Goal: Task Accomplishment & Management: Manage account settings

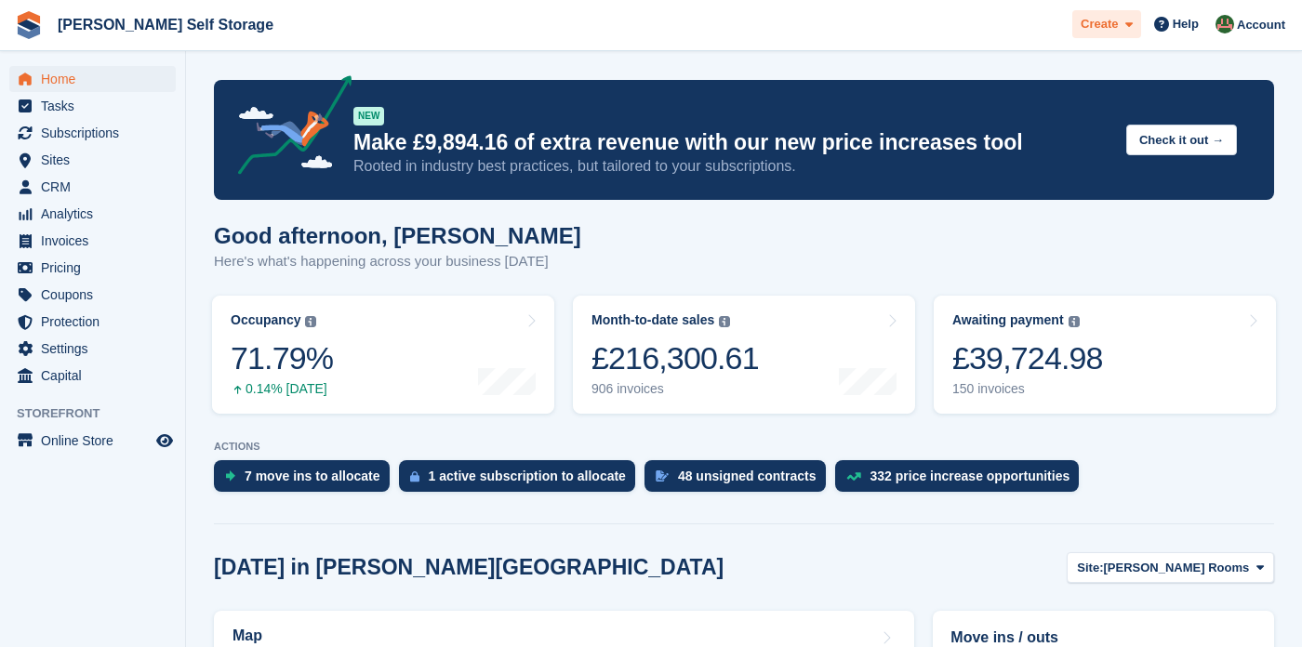
click at [1128, 22] on span at bounding box center [1125, 24] width 15 height 21
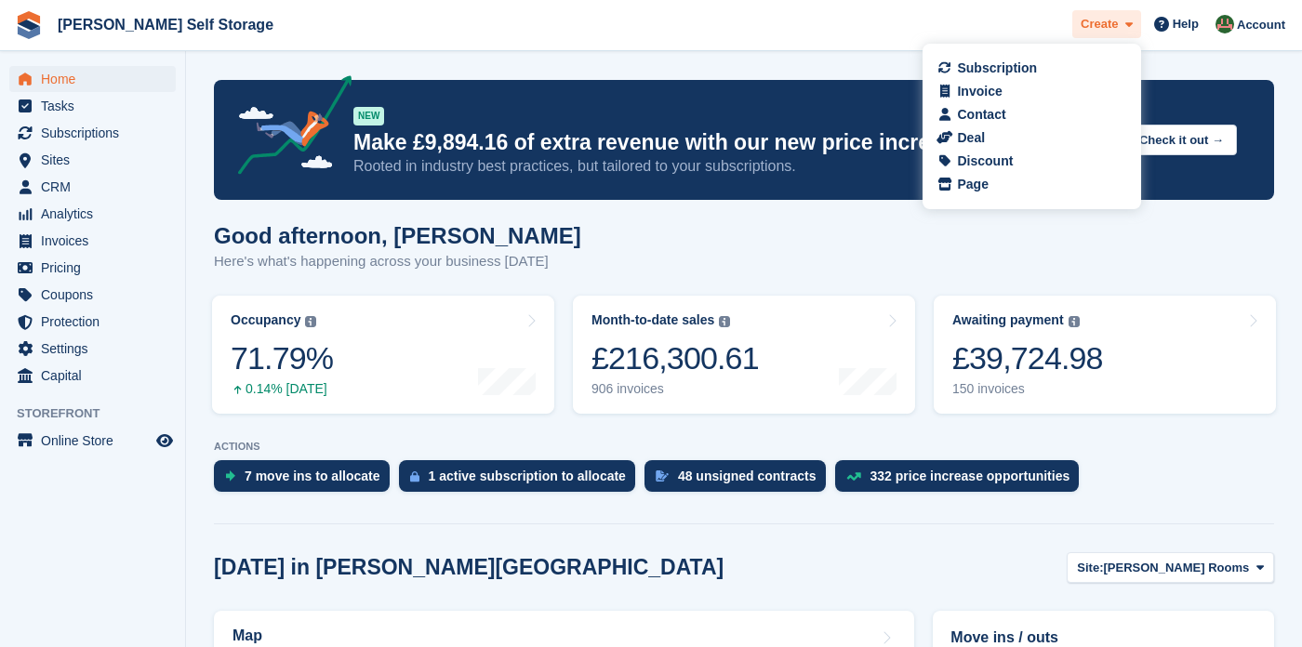
click at [1128, 22] on span at bounding box center [1125, 24] width 15 height 21
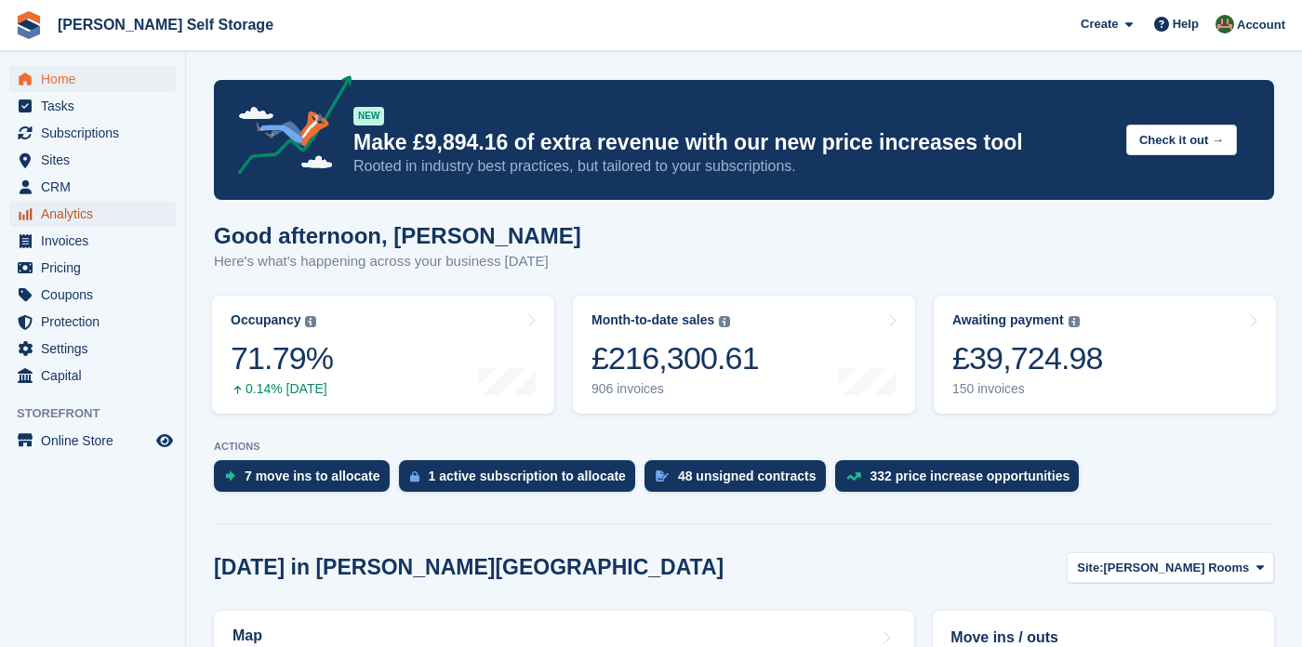
click at [62, 207] on span "Analytics" at bounding box center [97, 214] width 112 height 26
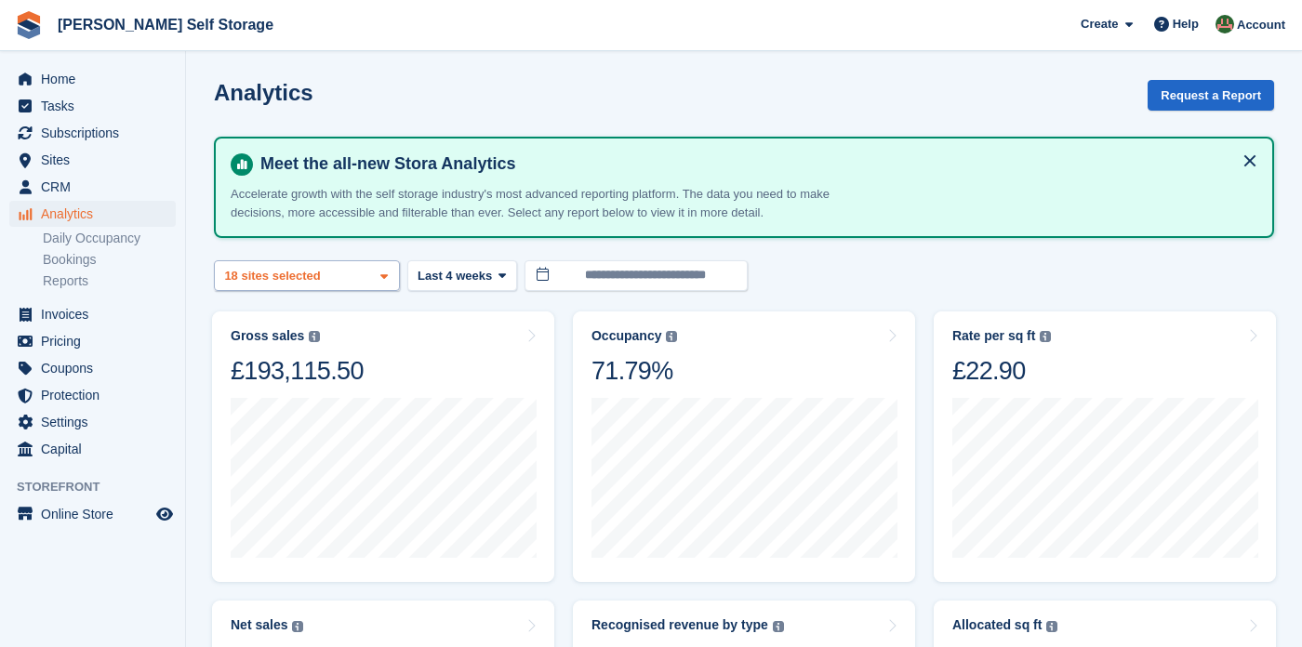
click at [385, 271] on icon at bounding box center [383, 277] width 7 height 12
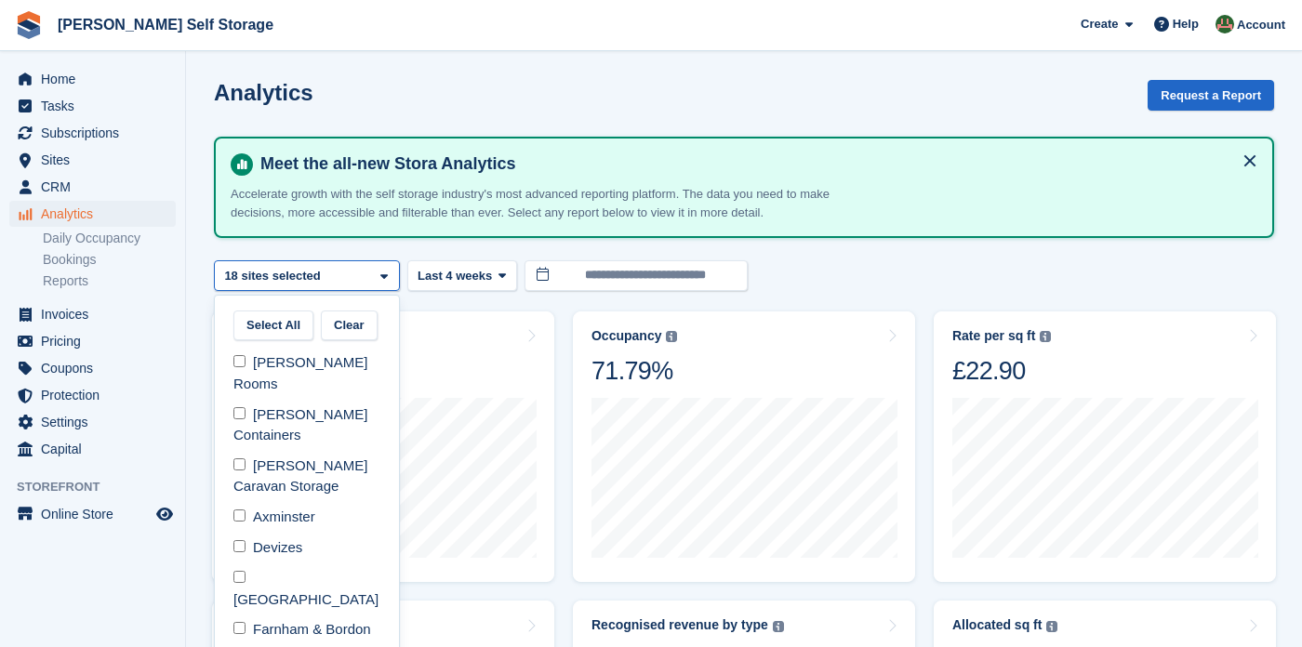
click at [385, 271] on icon at bounding box center [383, 277] width 7 height 12
click at [388, 280] on icon at bounding box center [383, 277] width 7 height 12
click at [864, 261] on div "**********" at bounding box center [744, 275] width 1060 height 31
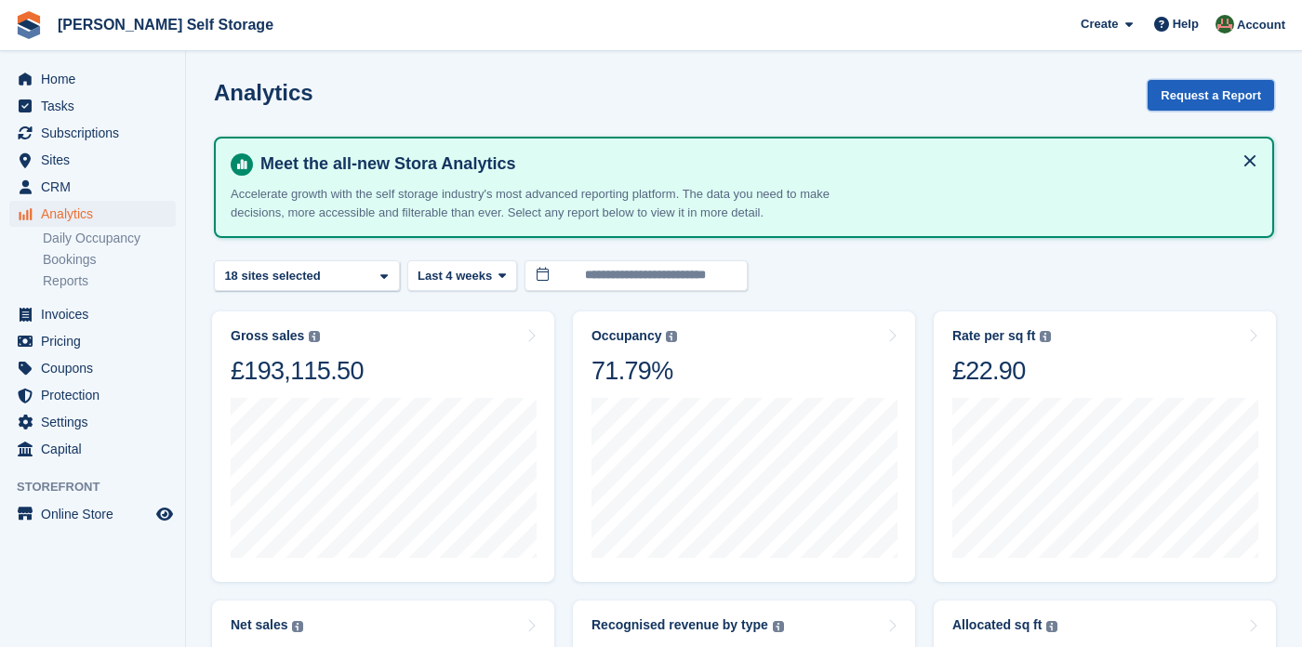
click at [1202, 92] on button "Request a Report" at bounding box center [1210, 95] width 126 height 31
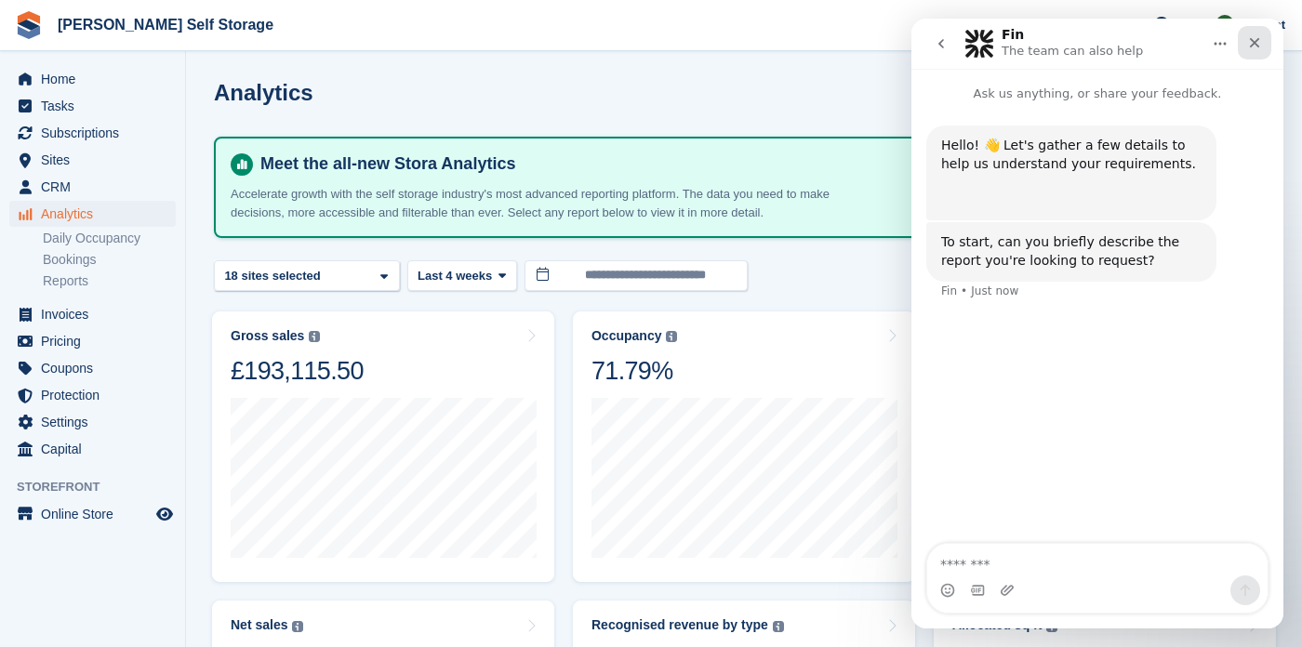
click at [1250, 40] on icon "Close" at bounding box center [1254, 42] width 15 height 15
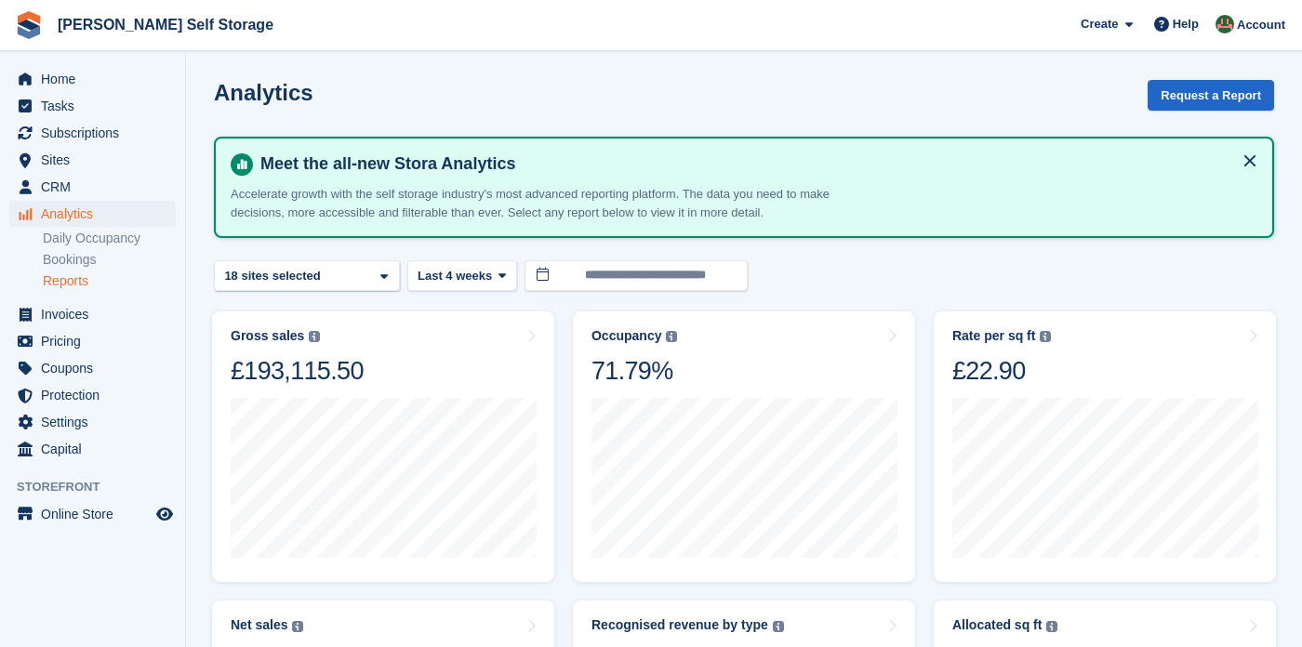
click at [80, 284] on link "Reports" at bounding box center [109, 281] width 133 height 18
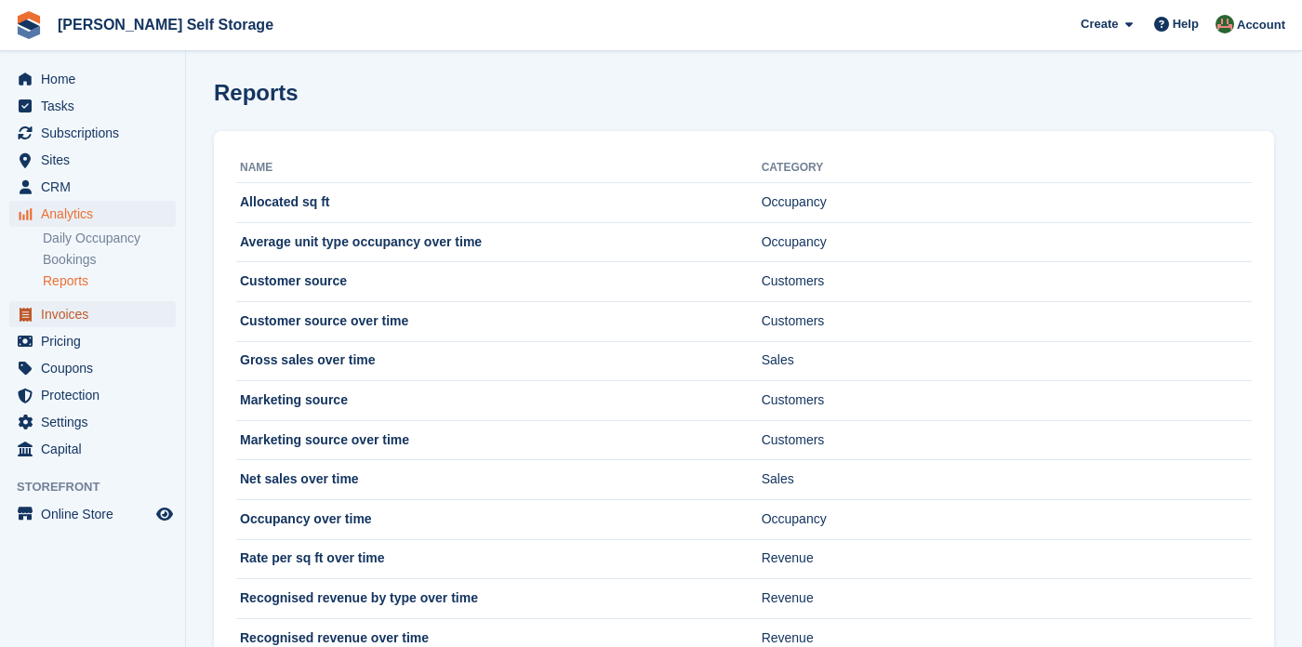
click at [73, 311] on span "Invoices" at bounding box center [97, 314] width 112 height 26
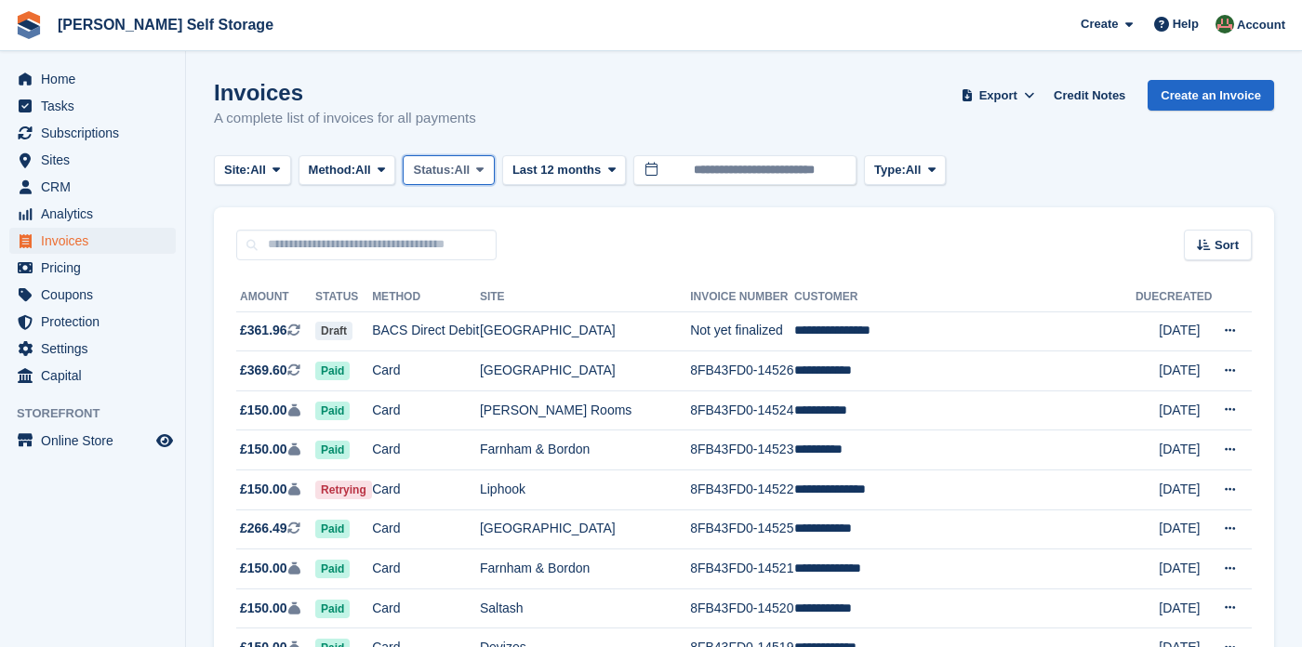
click at [489, 161] on button "Status: All" at bounding box center [448, 170] width 91 height 31
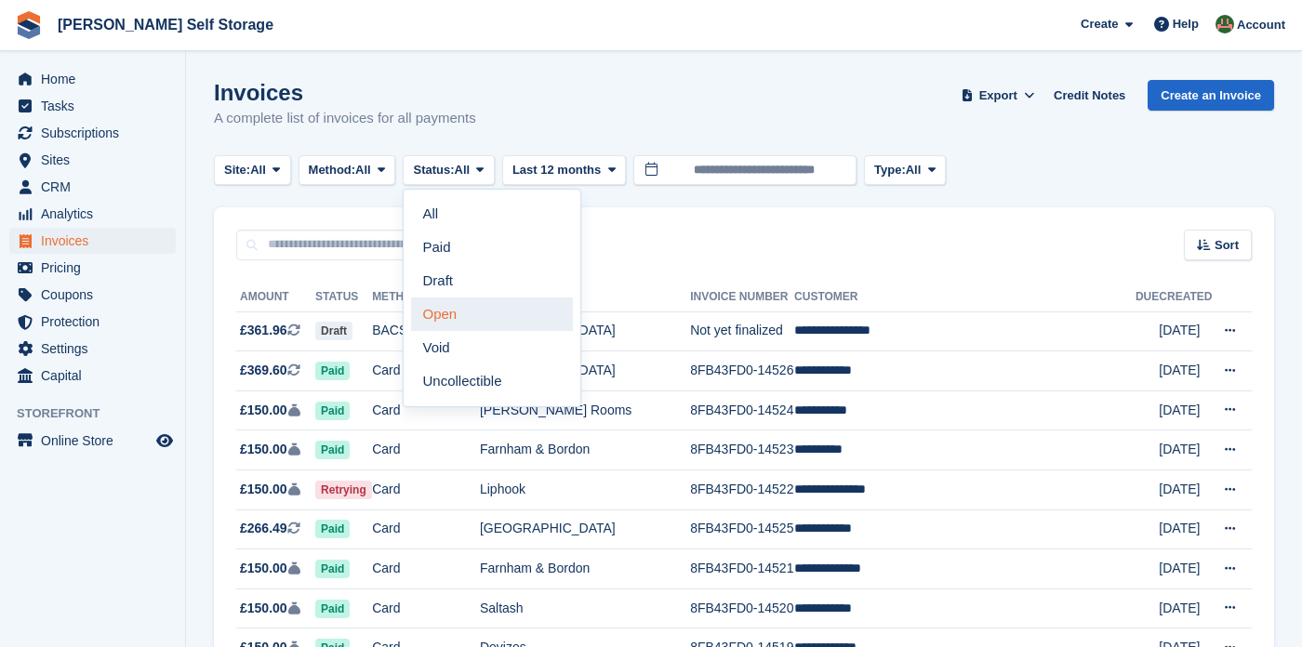
click at [446, 315] on link "Open" at bounding box center [492, 314] width 162 height 33
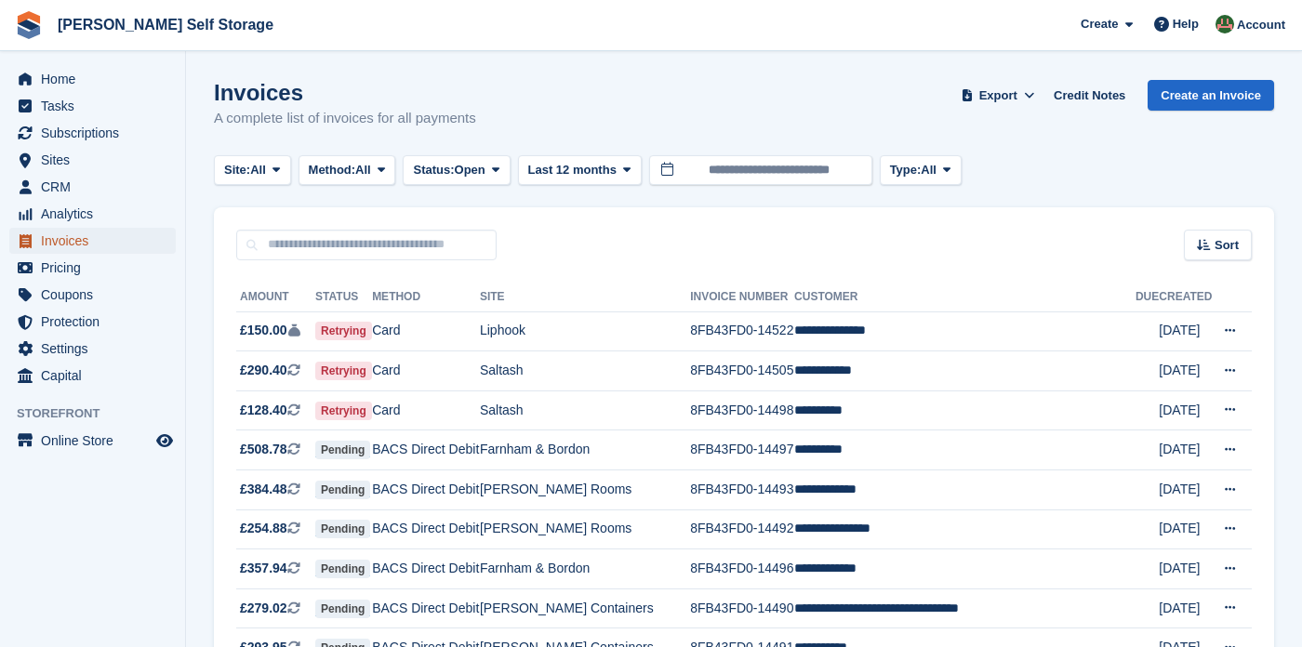
click at [76, 239] on span "Invoices" at bounding box center [97, 241] width 112 height 26
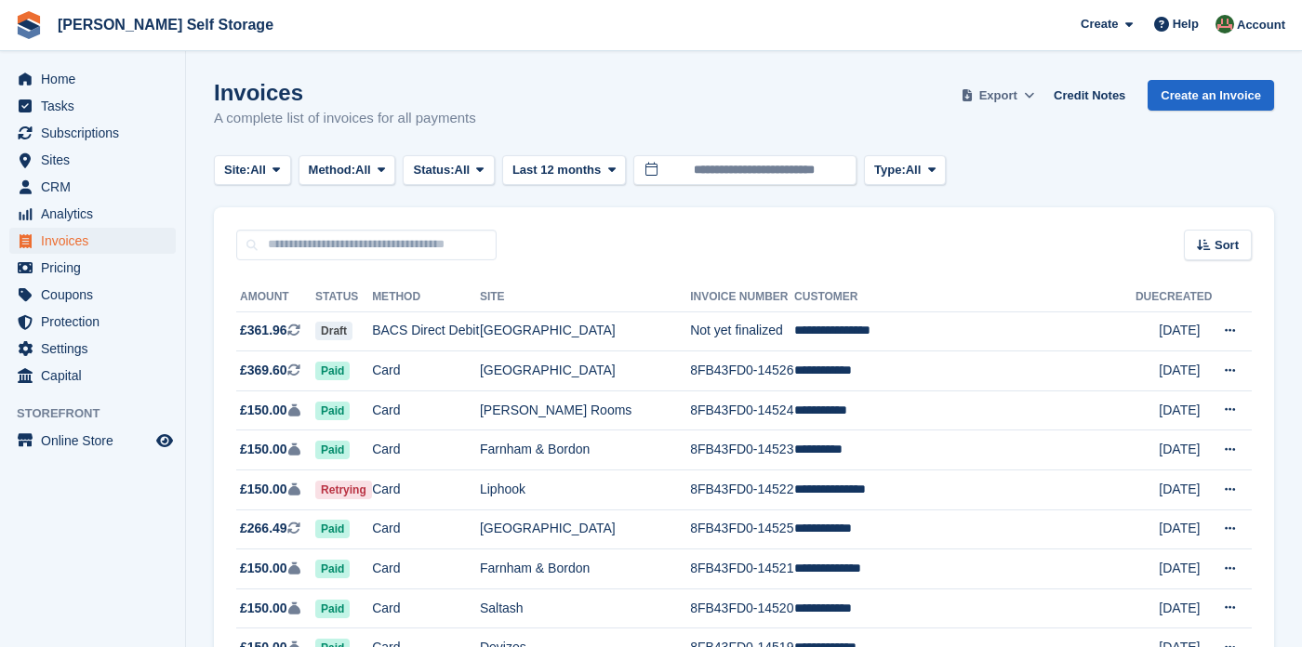
click at [1034, 91] on icon at bounding box center [1029, 95] width 10 height 12
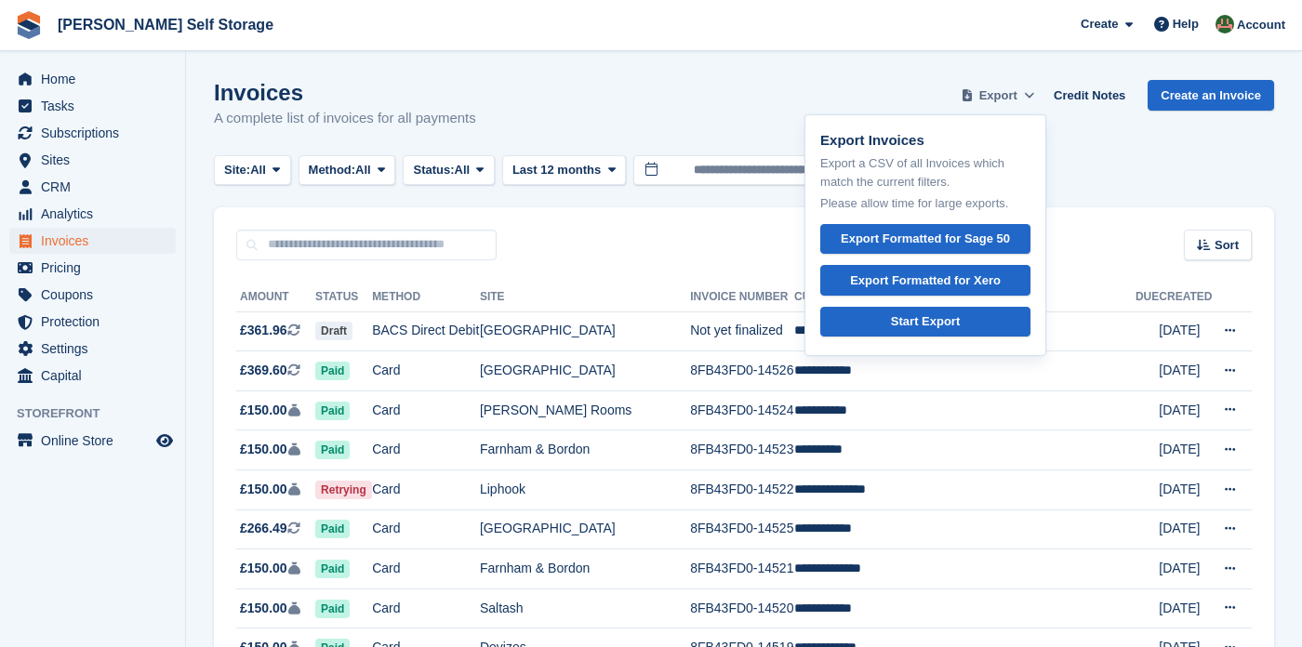
click at [1034, 91] on icon at bounding box center [1029, 95] width 10 height 12
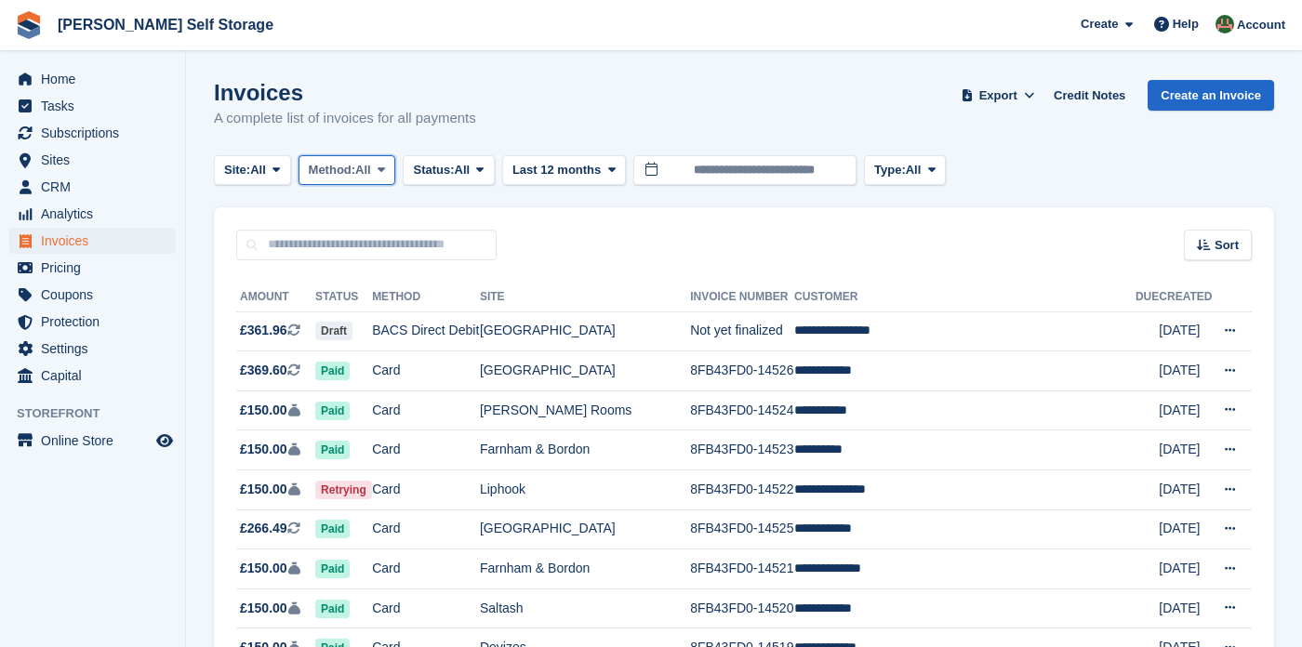
click at [385, 171] on icon at bounding box center [380, 170] width 7 height 12
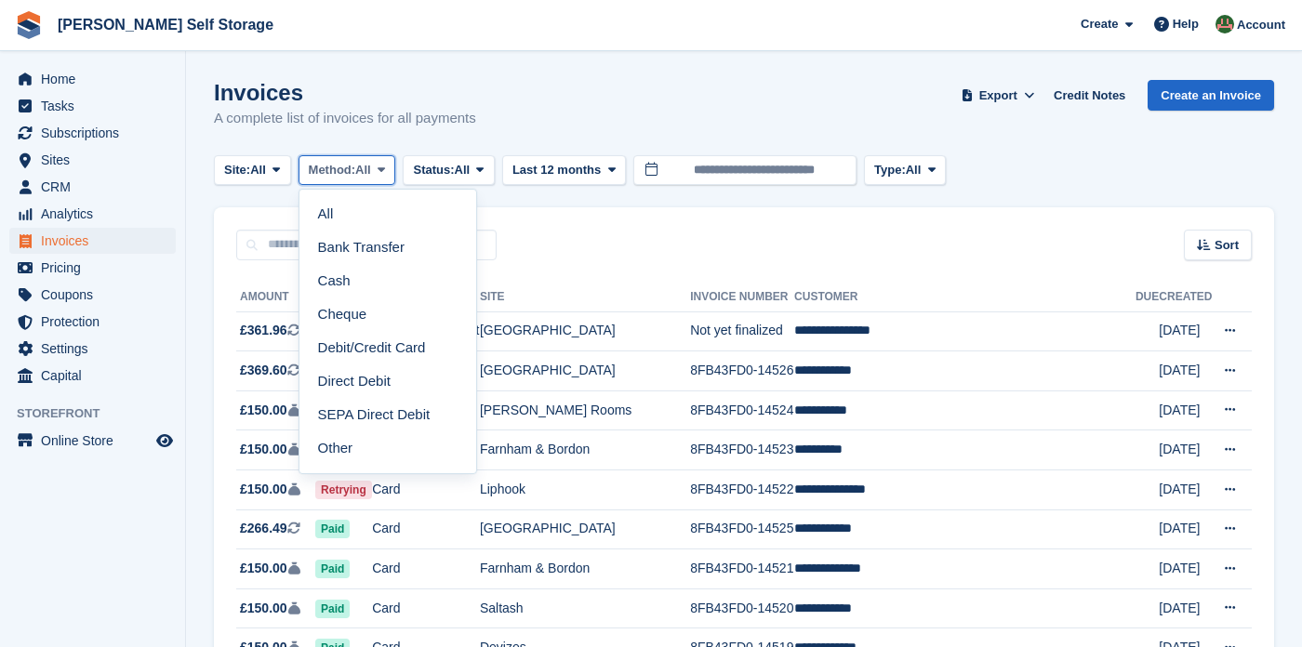
click at [385, 171] on icon at bounding box center [380, 170] width 7 height 12
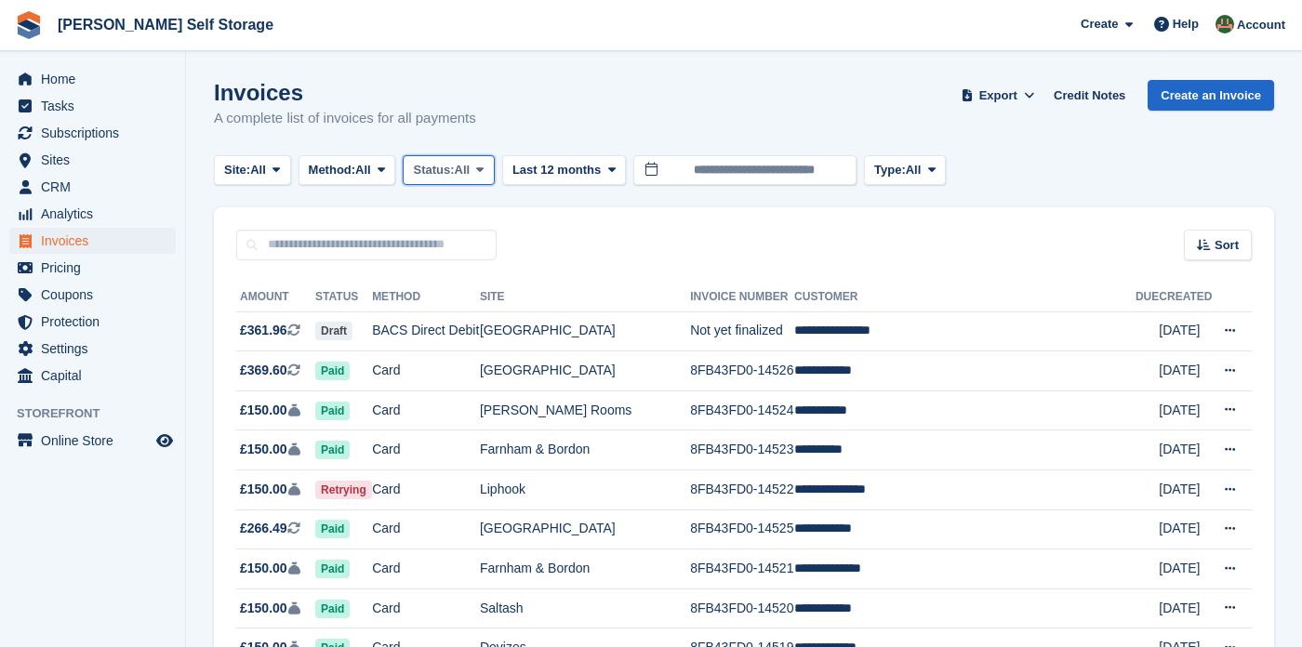
click at [483, 165] on icon at bounding box center [479, 170] width 7 height 12
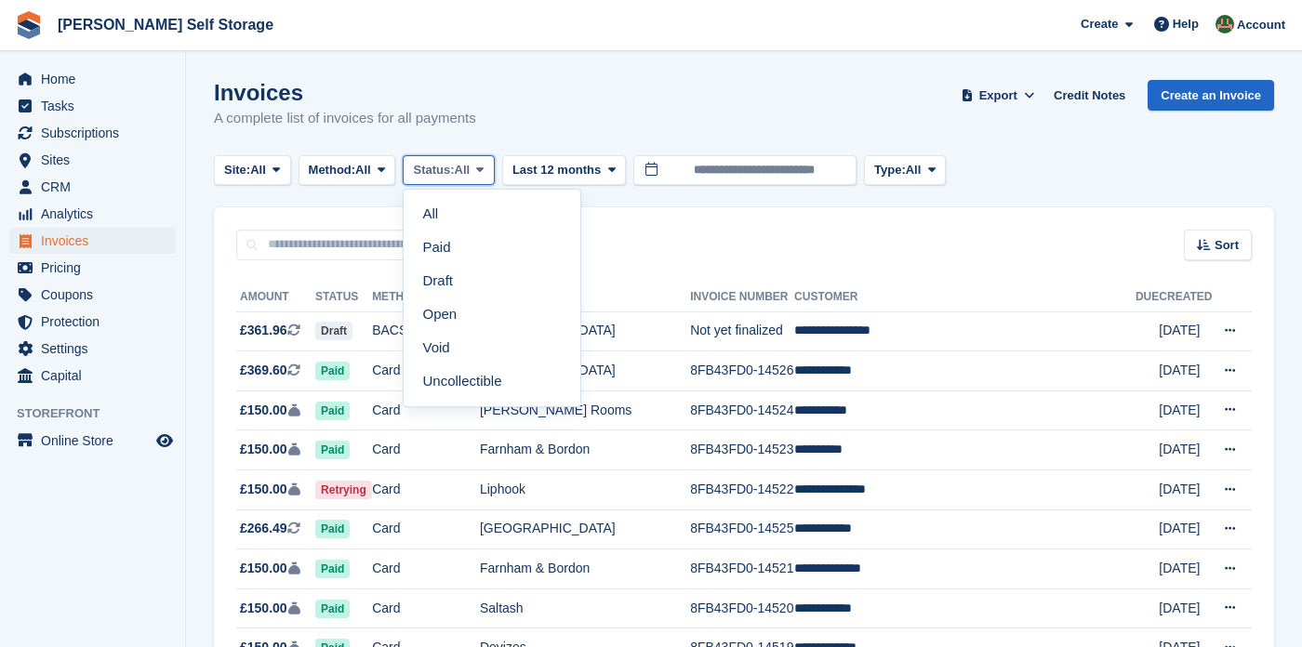
click at [483, 165] on icon at bounding box center [479, 170] width 7 height 12
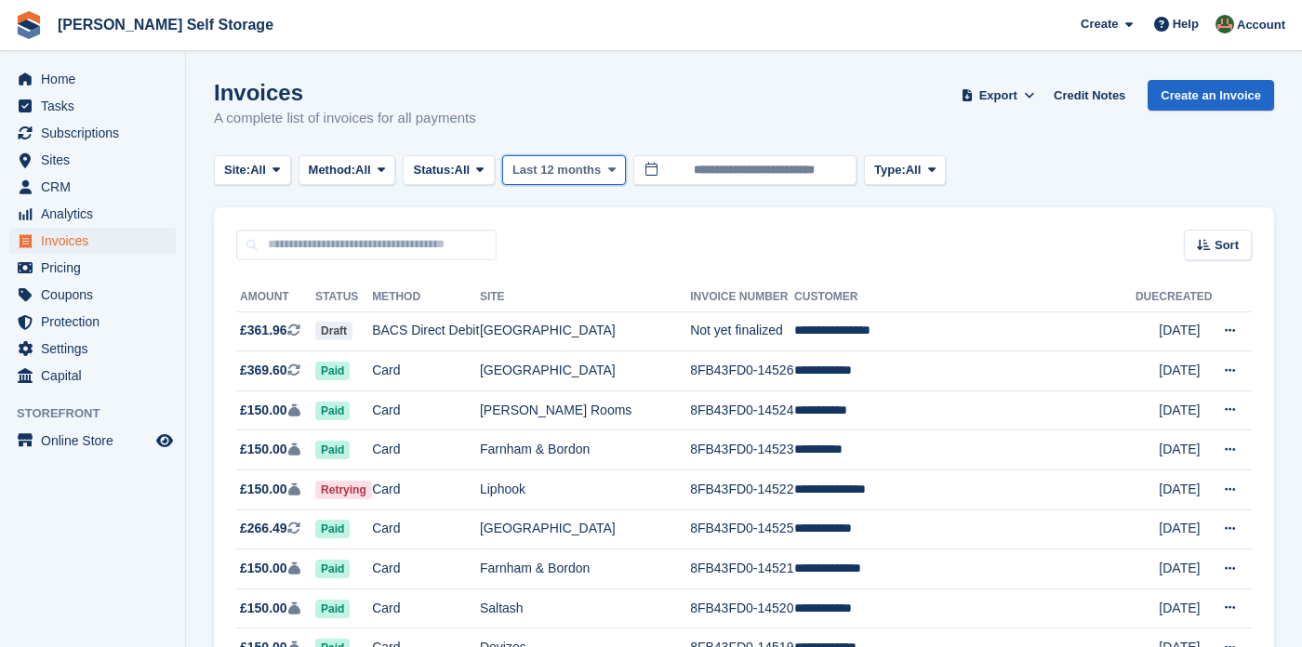
click at [597, 166] on span "Last 12 months" at bounding box center [556, 170] width 88 height 19
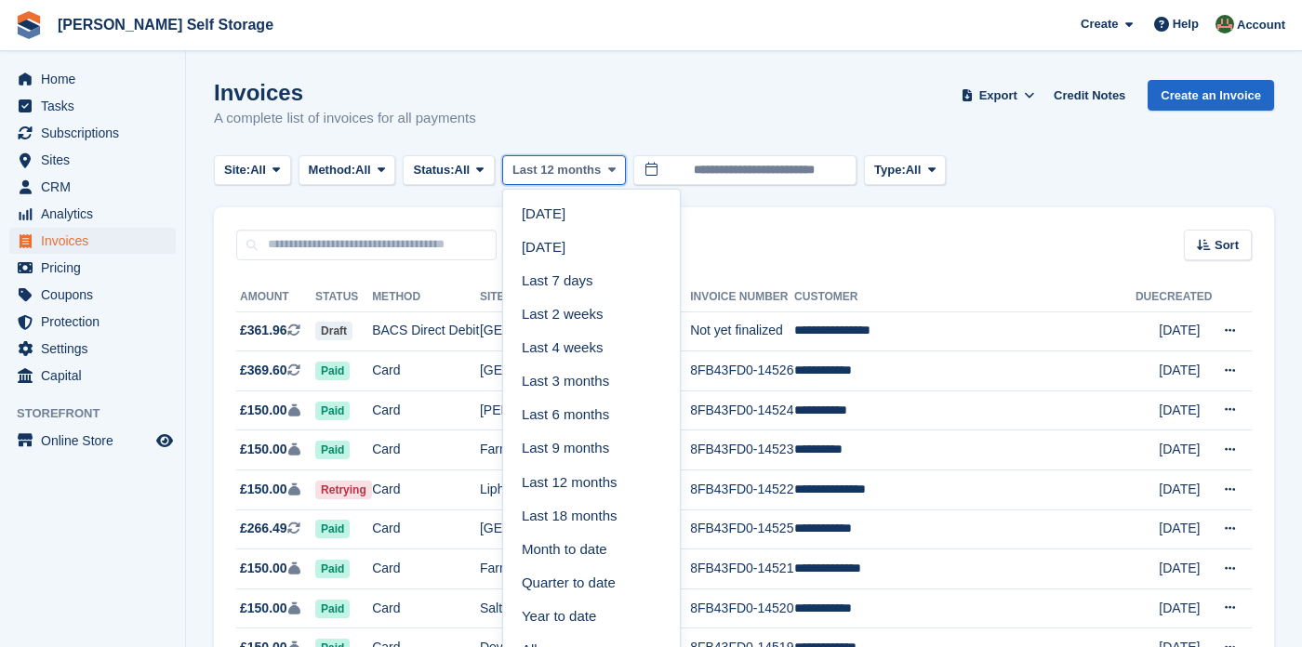
click at [597, 166] on span "Last 12 months" at bounding box center [556, 170] width 88 height 19
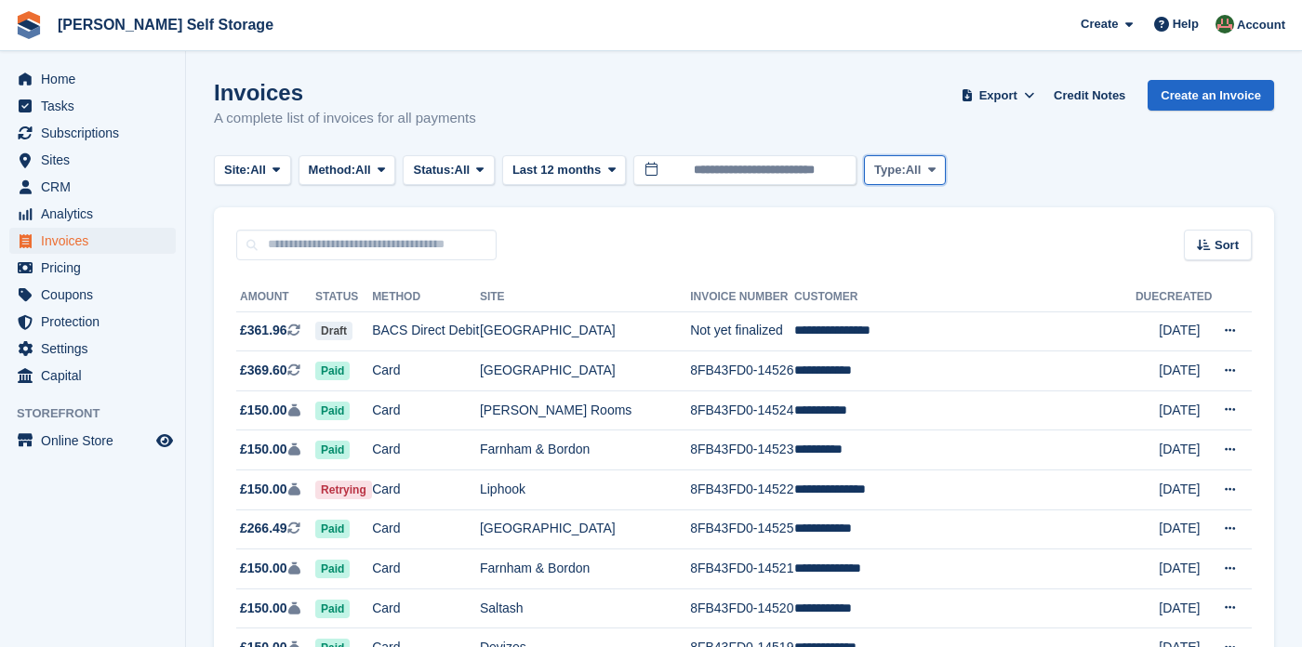
click at [927, 168] on span at bounding box center [931, 170] width 15 height 15
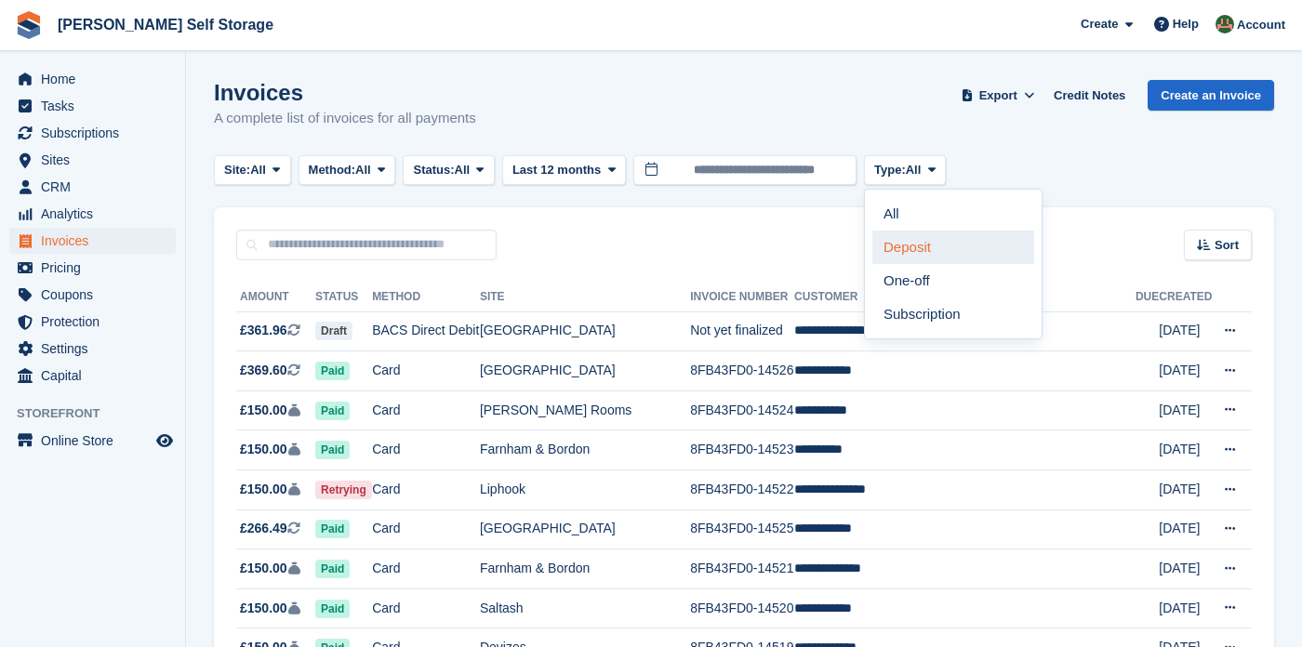
click at [897, 243] on link "Deposit" at bounding box center [953, 247] width 162 height 33
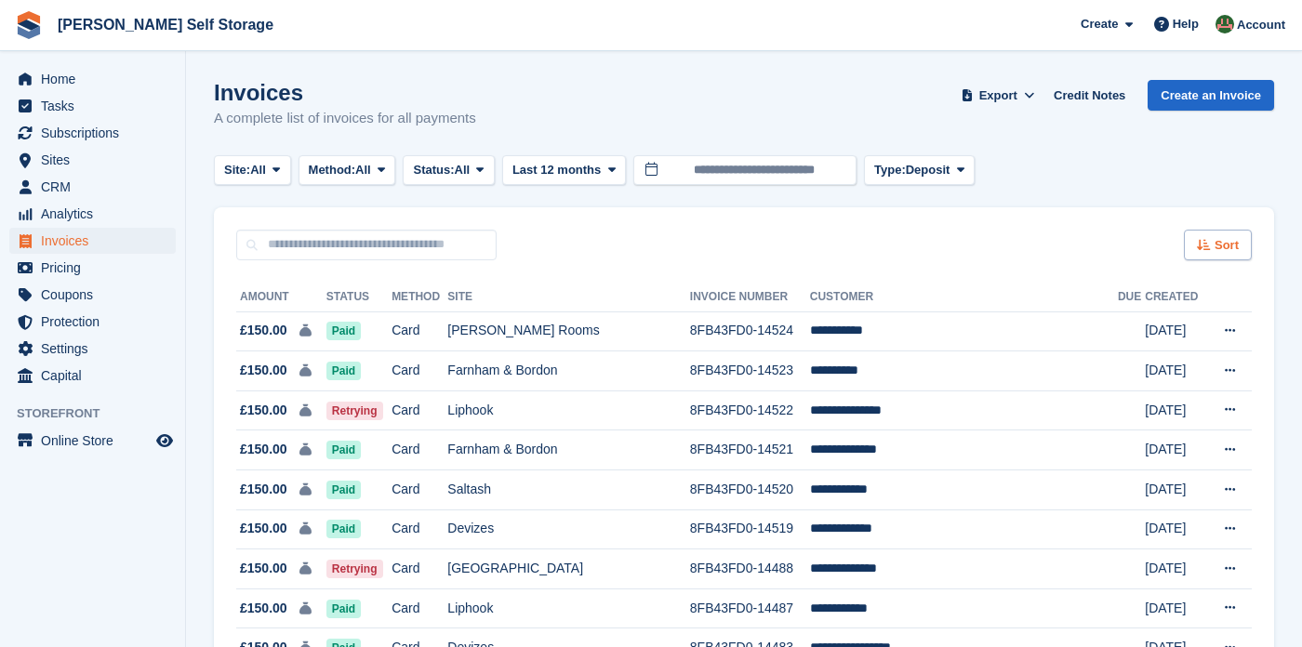
click at [1221, 240] on span "Sort" at bounding box center [1226, 245] width 24 height 19
click at [679, 326] on td "[PERSON_NAME] Rooms" at bounding box center [568, 331] width 242 height 40
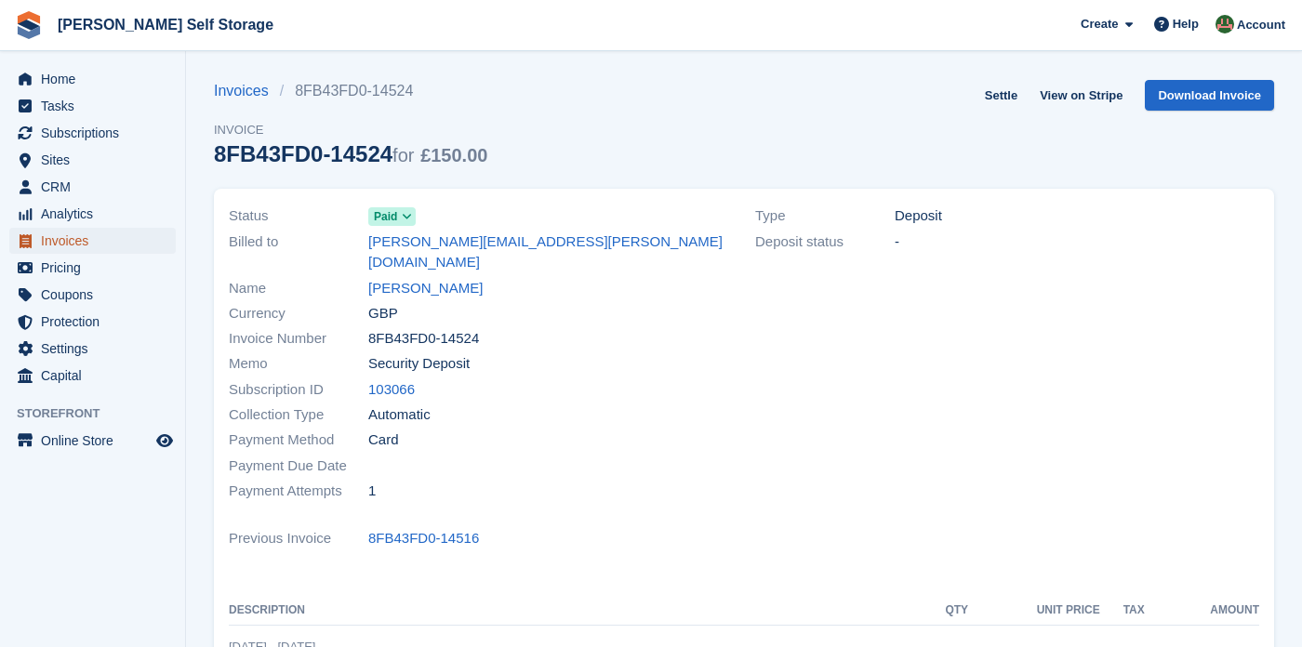
click at [73, 235] on span "Invoices" at bounding box center [97, 241] width 112 height 26
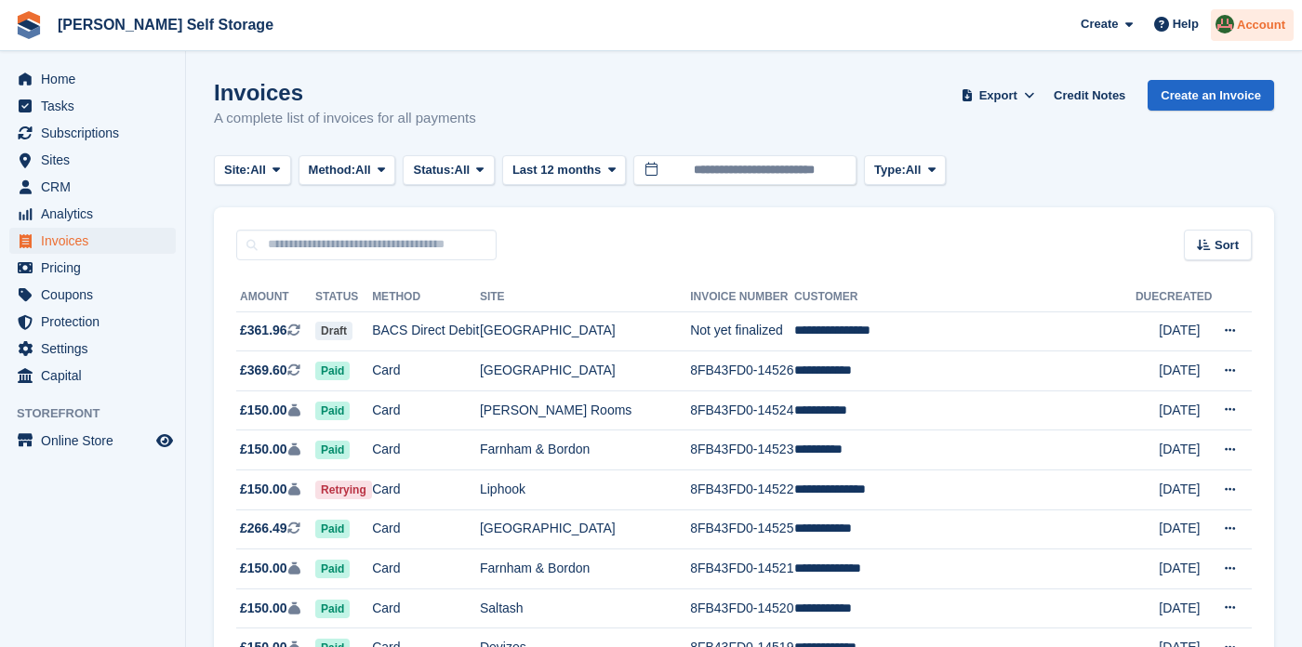
click at [1269, 22] on span "Account" at bounding box center [1261, 25] width 48 height 19
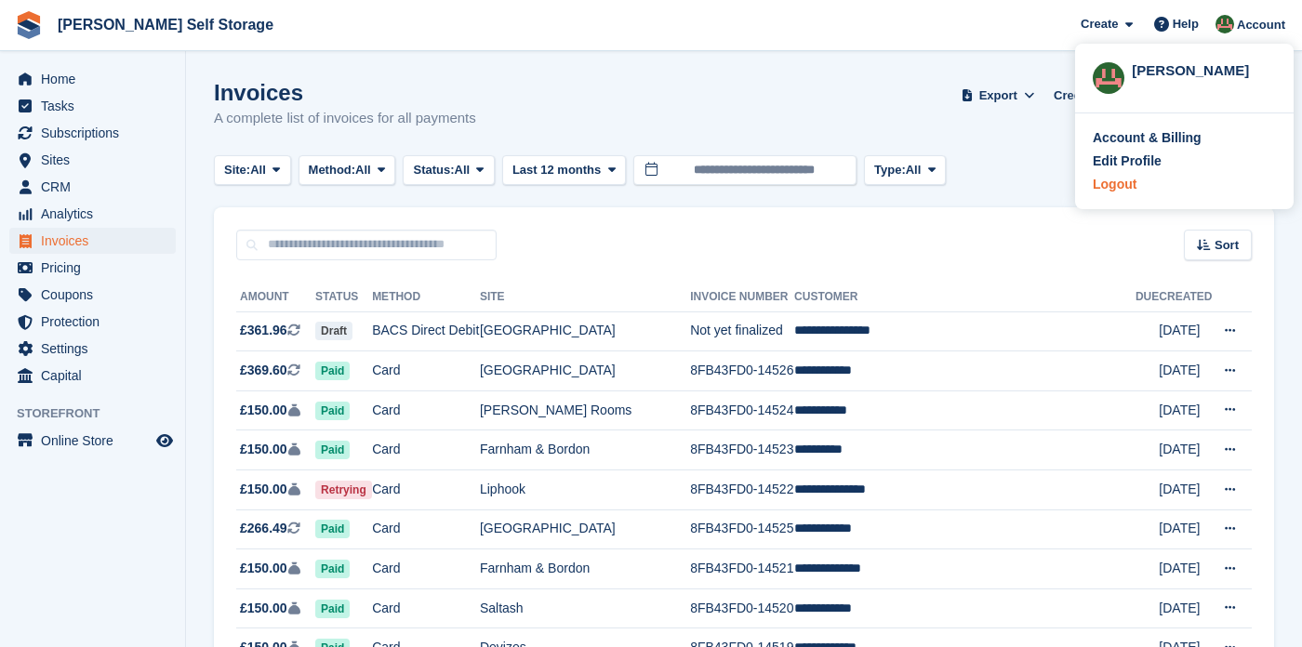
click at [1116, 177] on div "Logout" at bounding box center [1114, 185] width 44 height 20
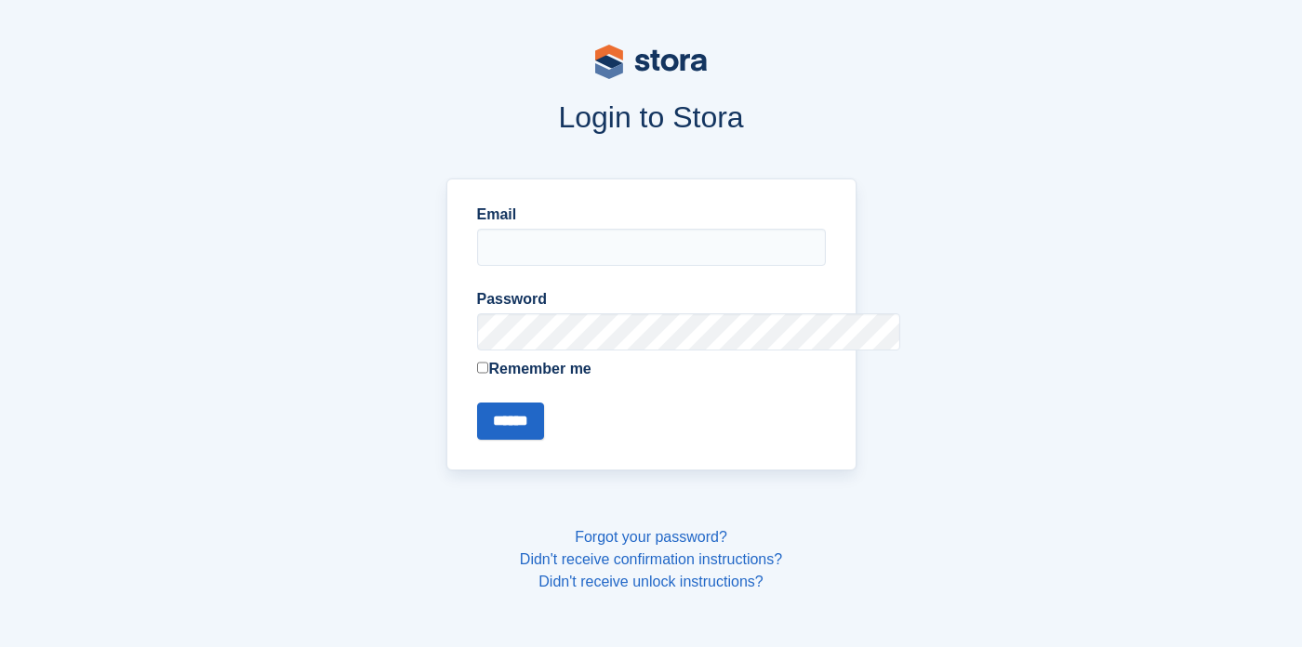
type input "**********"
